Goal: Book appointment/travel/reservation

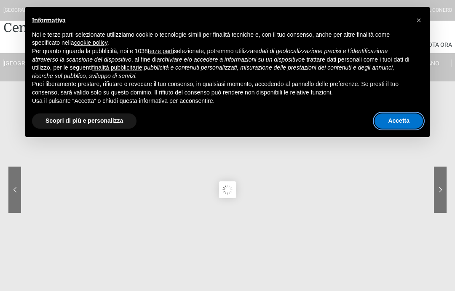
click at [406, 115] on button "Accetta" at bounding box center [399, 120] width 48 height 15
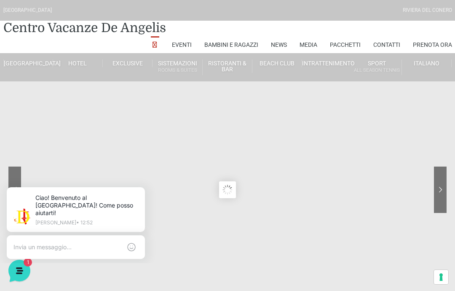
click at [346, 46] on link "Pacchetti" at bounding box center [345, 44] width 31 height 17
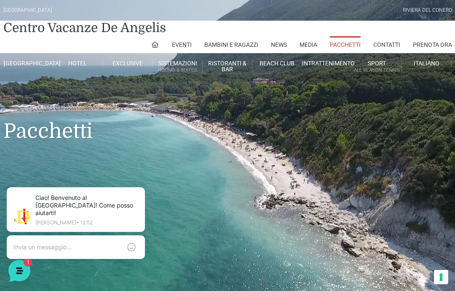
click at [346, 43] on link "Pacchetti" at bounding box center [345, 44] width 31 height 17
click at [80, 65] on link "Hotel" at bounding box center [78, 63] width 50 height 8
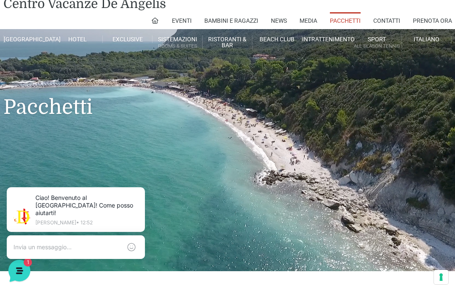
scroll to position [33, 0]
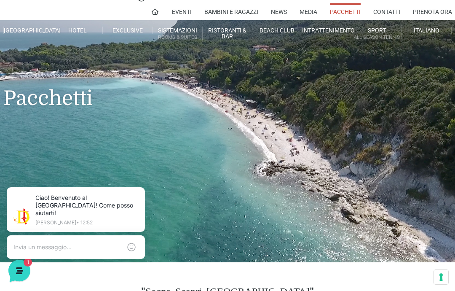
click at [29, 34] on link "[GEOGRAPHIC_DATA]" at bounding box center [28, 31] width 50 height 8
click at [272, 192] on header "[GEOGRAPHIC_DATA] [GEOGRAPHIC_DATA] Centro Vacanze [GEOGRAPHIC_DATA] Eventi Mis…" at bounding box center [227, 114] width 455 height 295
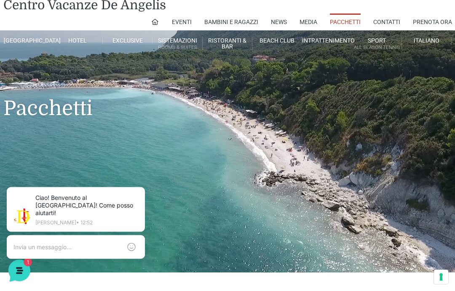
scroll to position [5, 0]
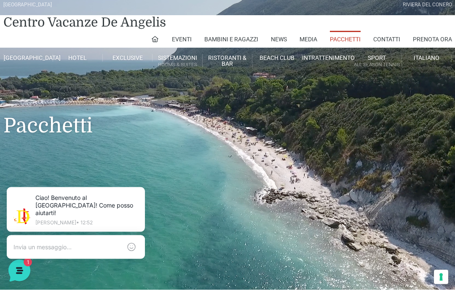
click at [433, 40] on link "Prenota Ora" at bounding box center [432, 39] width 39 height 17
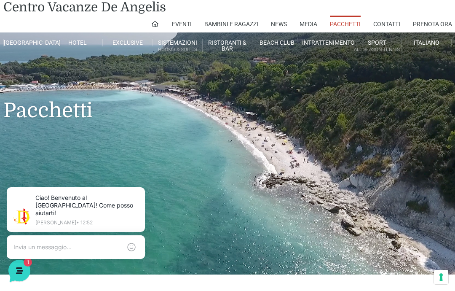
click at [244, 65] on link "Animazione" at bounding box center [276, 66] width 84 height 15
click at [248, 65] on link "Animazione" at bounding box center [276, 66] width 84 height 15
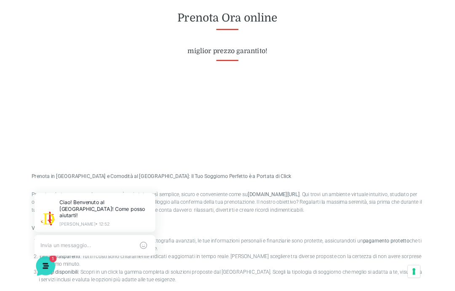
scroll to position [382, 0]
